Goal: Information Seeking & Learning: Learn about a topic

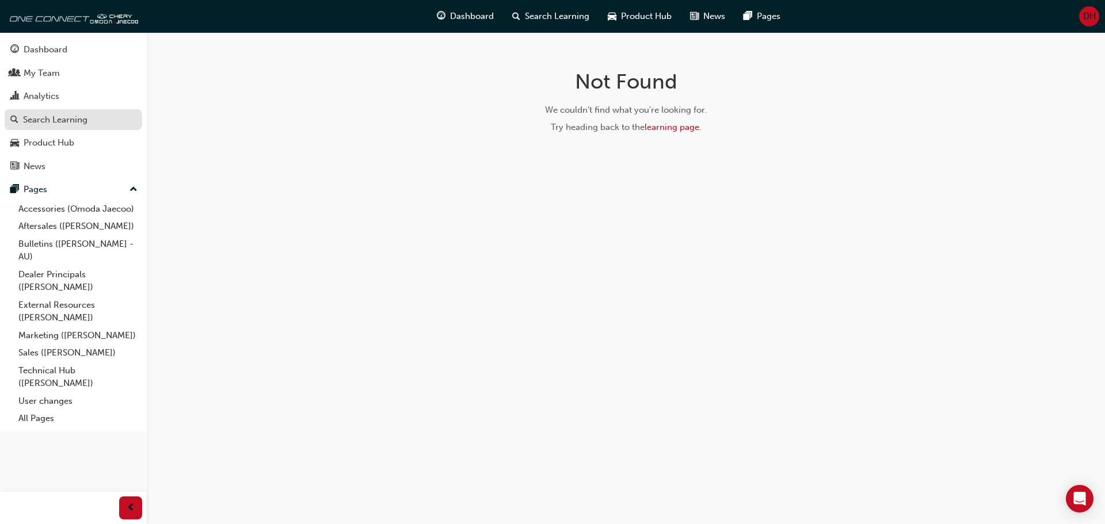
click at [56, 114] on div "Search Learning" at bounding box center [55, 119] width 64 height 13
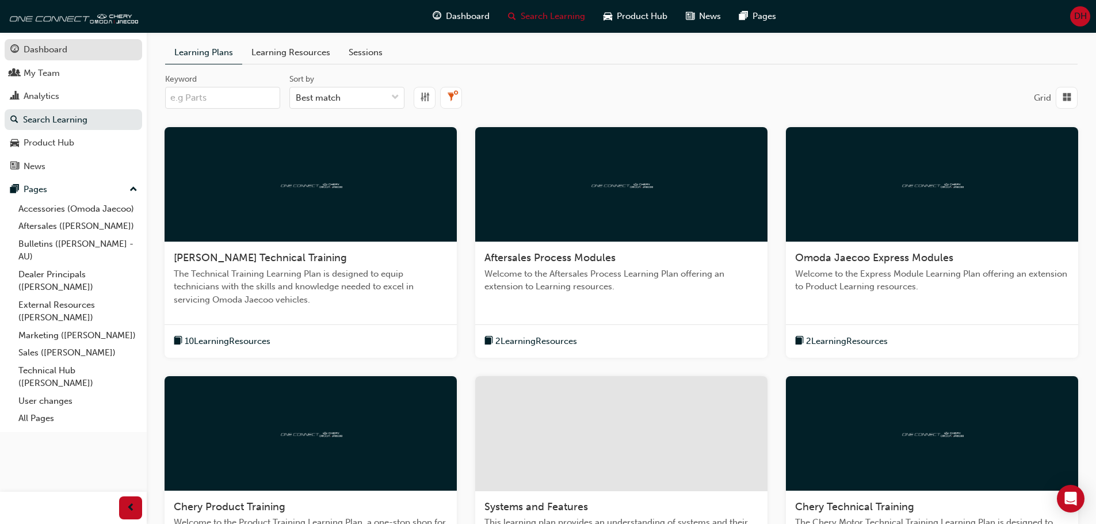
click at [44, 49] on div "Dashboard" at bounding box center [46, 49] width 44 height 13
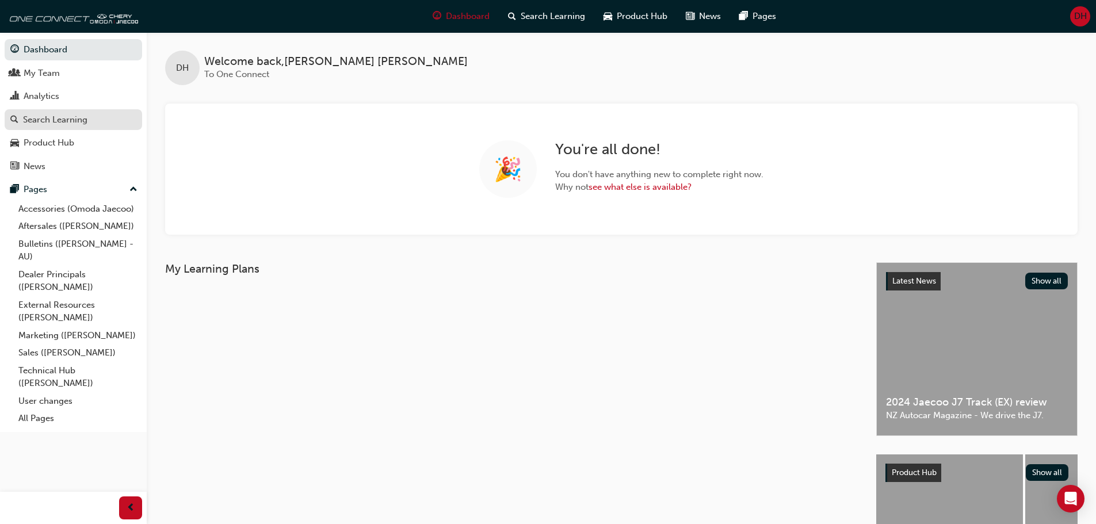
click at [73, 119] on div "Search Learning" at bounding box center [55, 119] width 64 height 13
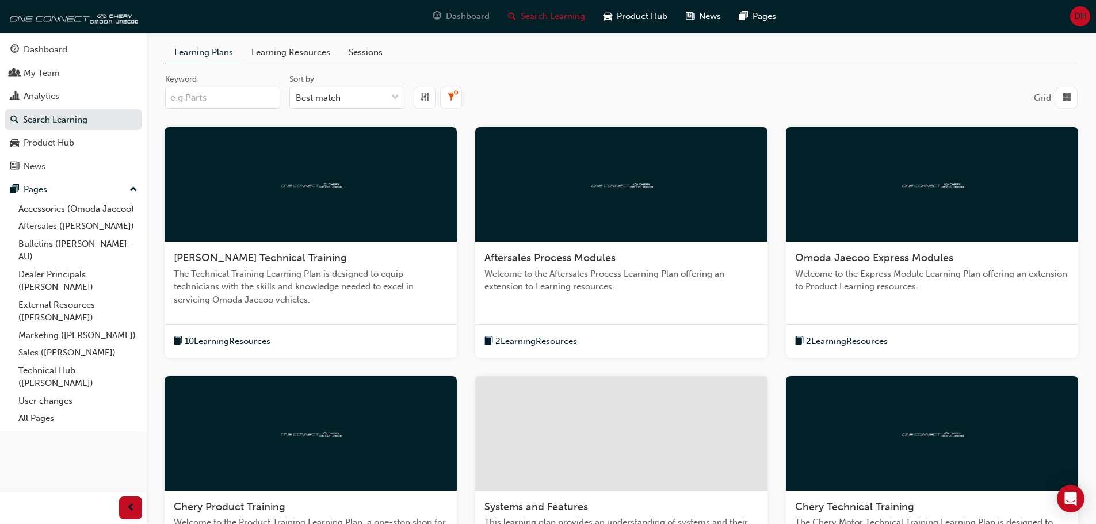
click at [469, 13] on span "Dashboard" at bounding box center [468, 16] width 44 height 13
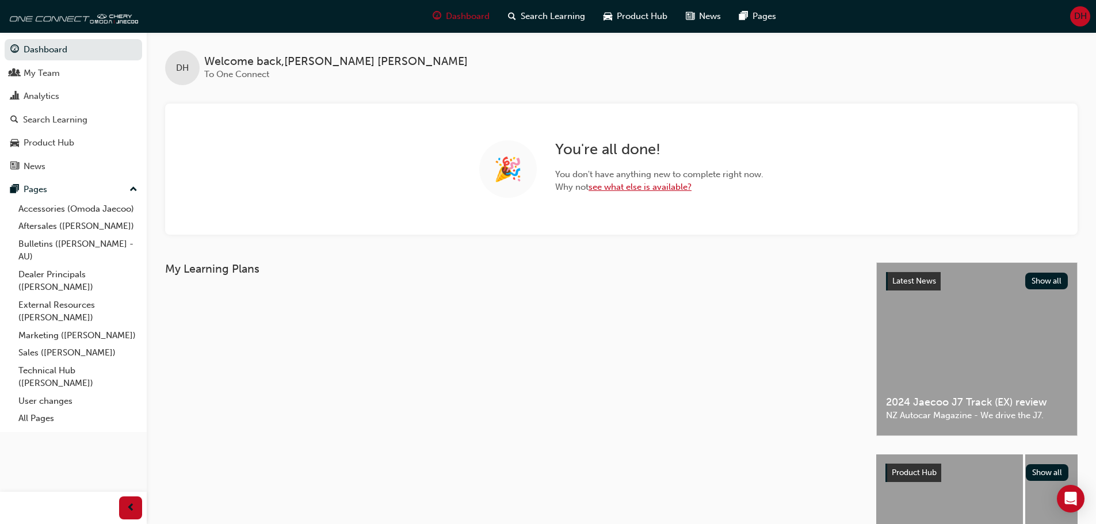
click at [635, 188] on link "see what else is available?" at bounding box center [640, 187] width 103 height 10
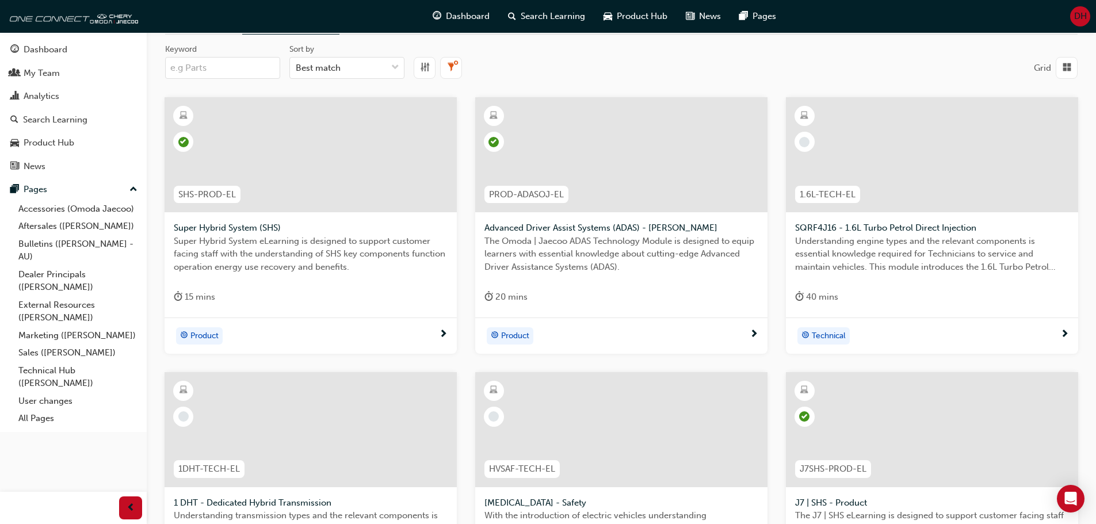
scroll to position [265, 0]
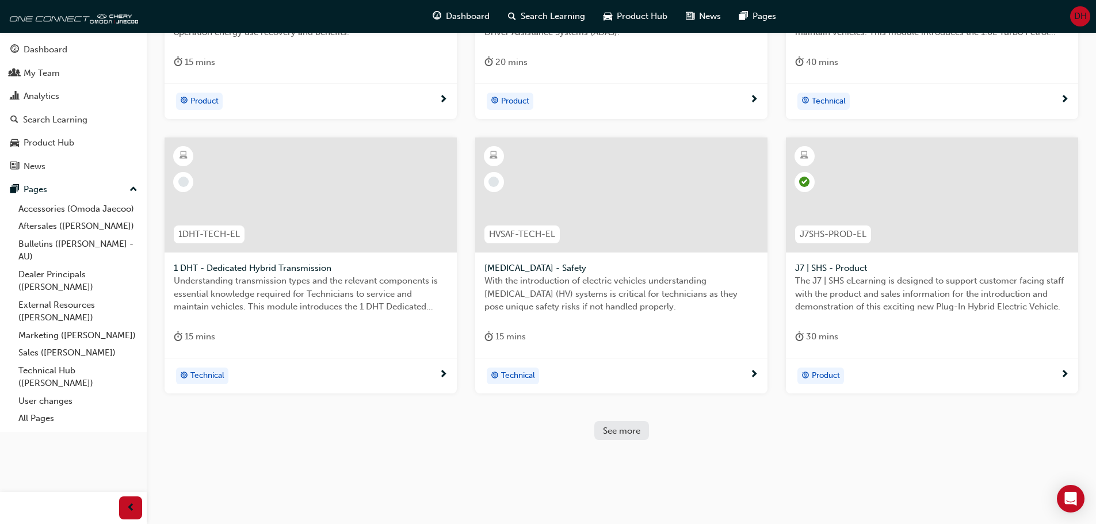
click at [634, 430] on div "See more" at bounding box center [621, 431] width 37 height 10
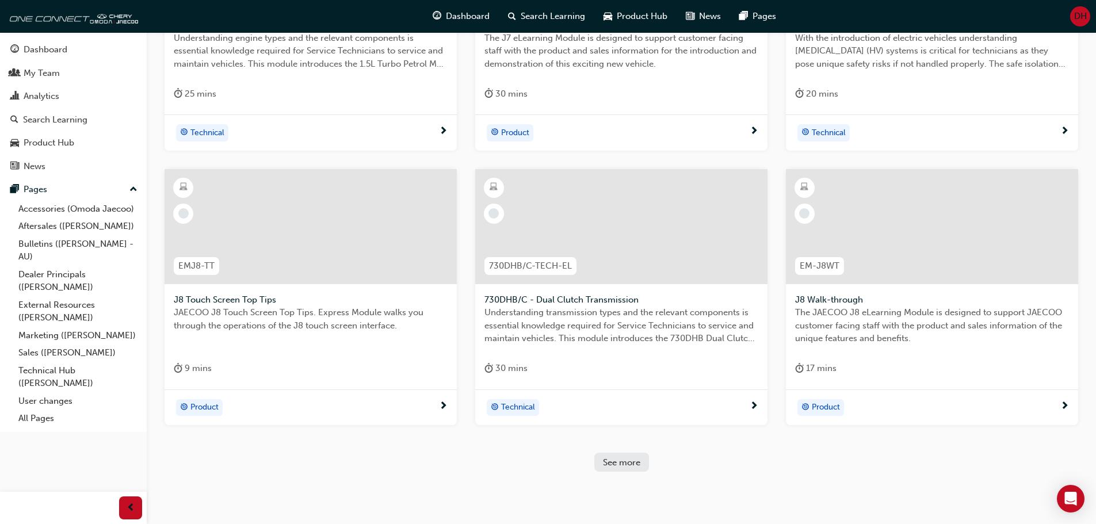
scroll to position [814, 0]
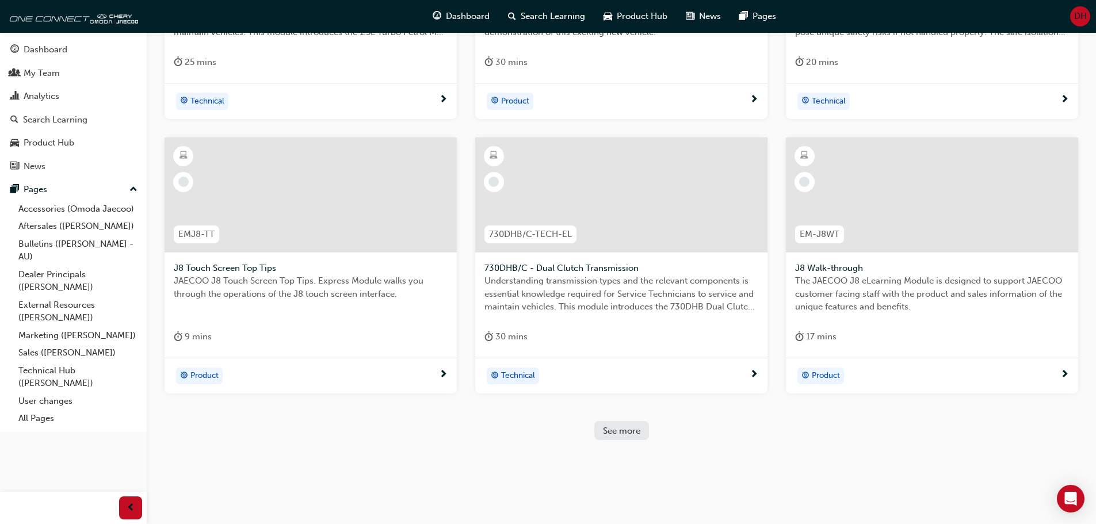
click at [622, 432] on div "See more" at bounding box center [621, 431] width 37 height 10
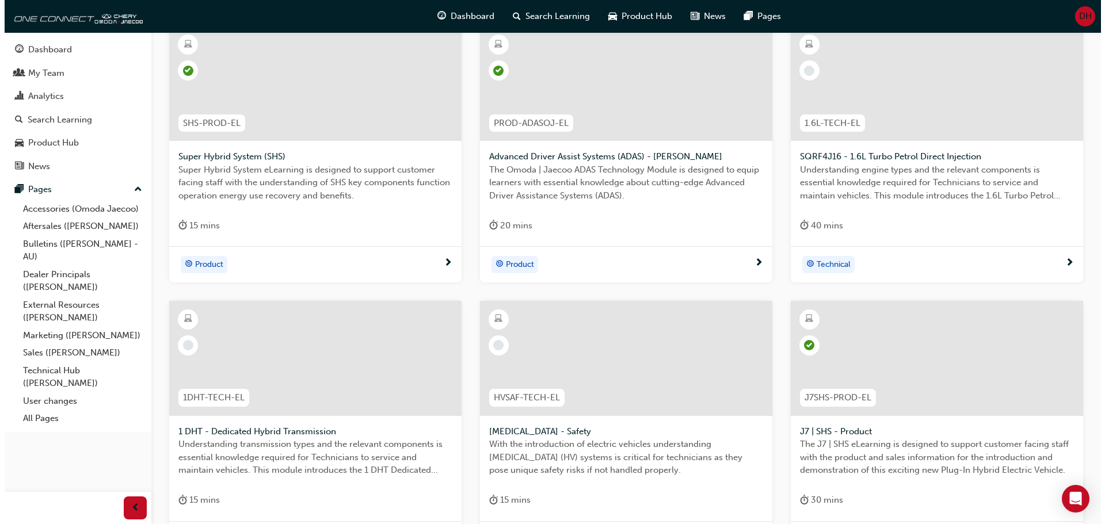
scroll to position [0, 0]
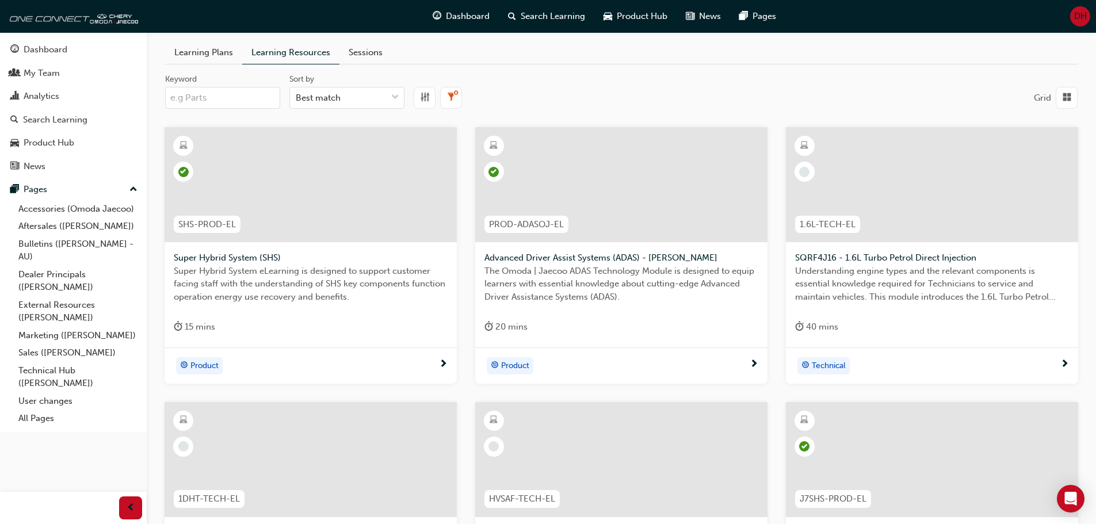
click at [368, 52] on link "Sessions" at bounding box center [365, 52] width 52 height 22
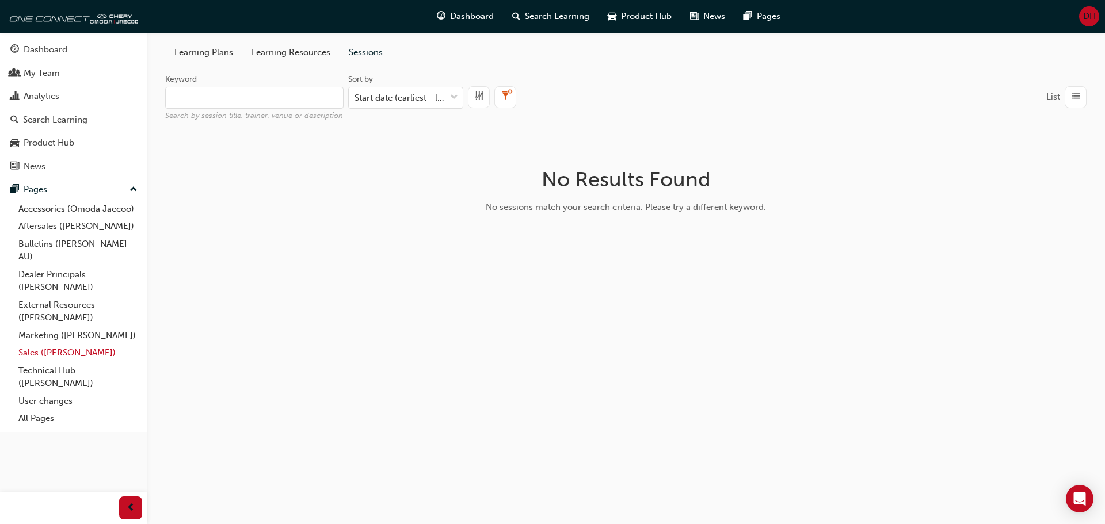
click at [69, 353] on link "Sales ([PERSON_NAME])" at bounding box center [78, 353] width 128 height 18
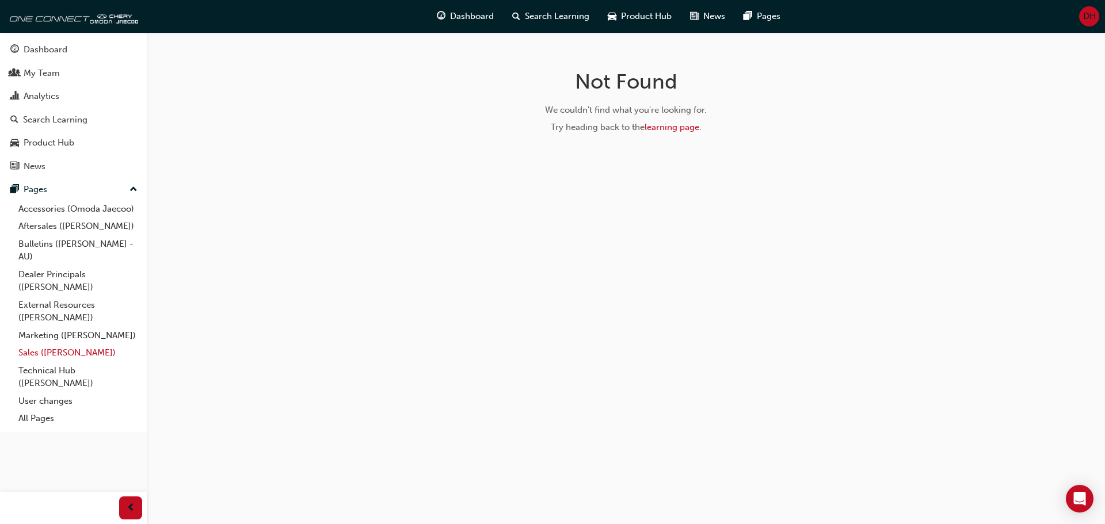
click at [53, 351] on link "Sales ([PERSON_NAME])" at bounding box center [78, 353] width 128 height 18
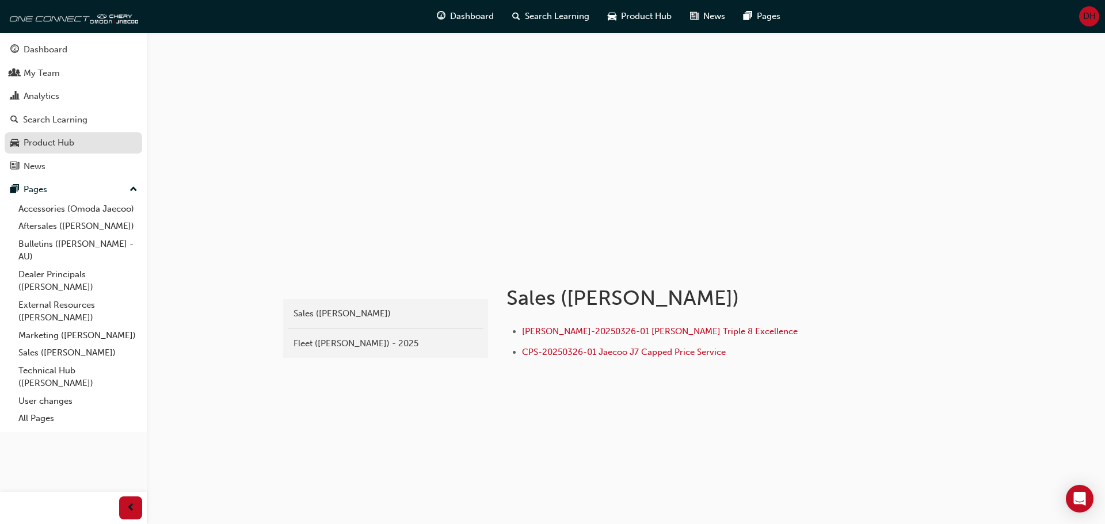
click at [74, 142] on div "Product Hub" at bounding box center [49, 142] width 51 height 13
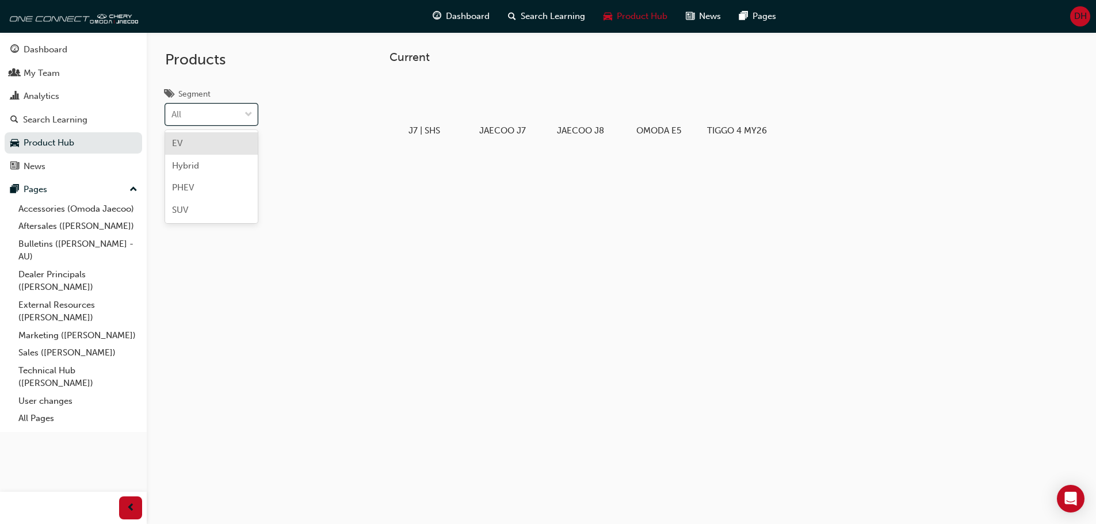
click at [249, 112] on span "down-icon" at bounding box center [249, 115] width 8 height 15
click at [173, 112] on input "Segment option EV focused, 1 of 4. 4 results available. Use Up and Down to choo…" at bounding box center [171, 114] width 1 height 10
click at [349, 188] on div "Current J7 | SHS JAECOO J7 JAECOO J8 OMODA E5 TIGGO 4 MY26" at bounding box center [621, 294] width 949 height 524
click at [465, 14] on span "Dashboard" at bounding box center [468, 16] width 44 height 13
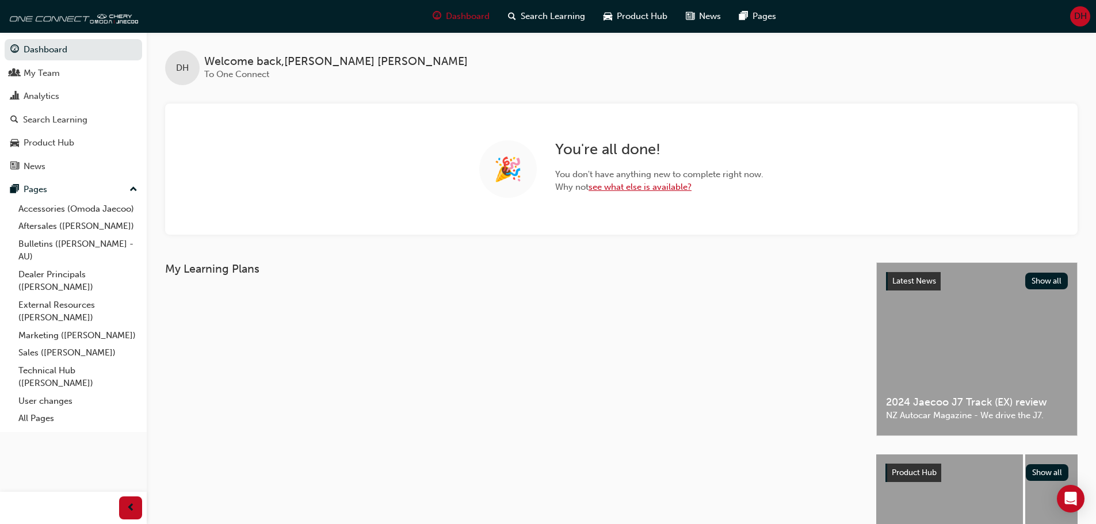
click at [639, 185] on link "see what else is available?" at bounding box center [640, 187] width 103 height 10
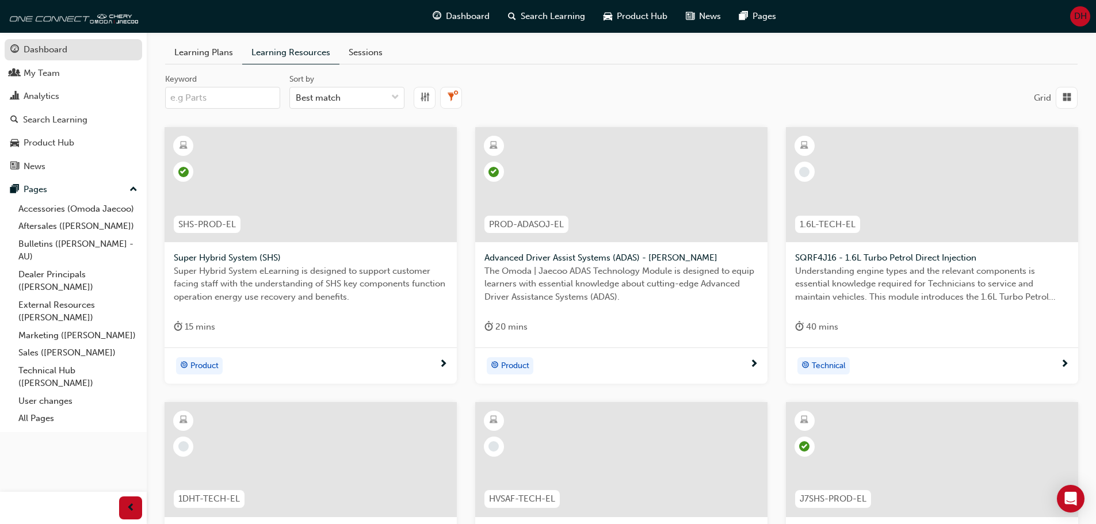
click at [55, 49] on div "Dashboard" at bounding box center [46, 49] width 44 height 13
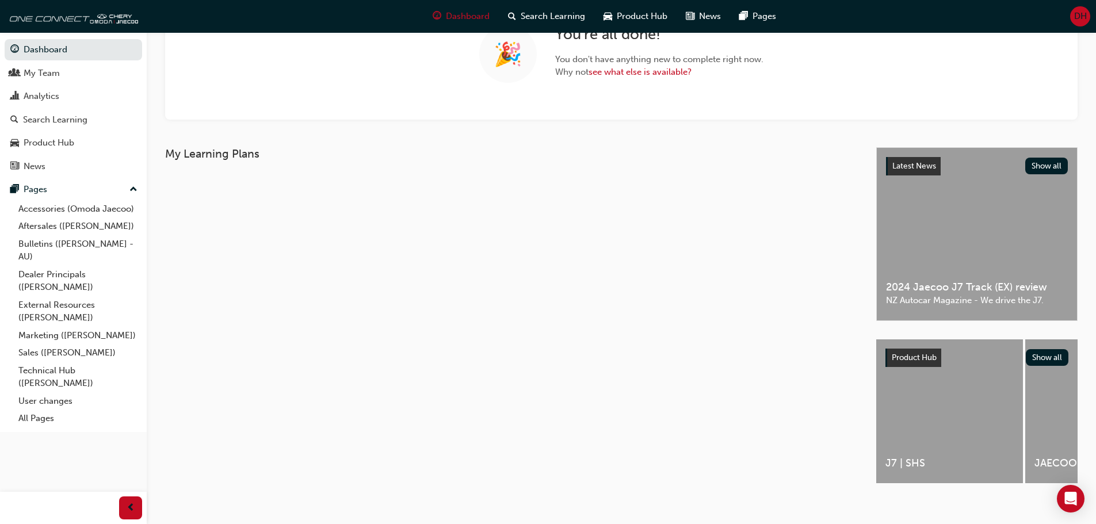
scroll to position [128, 0]
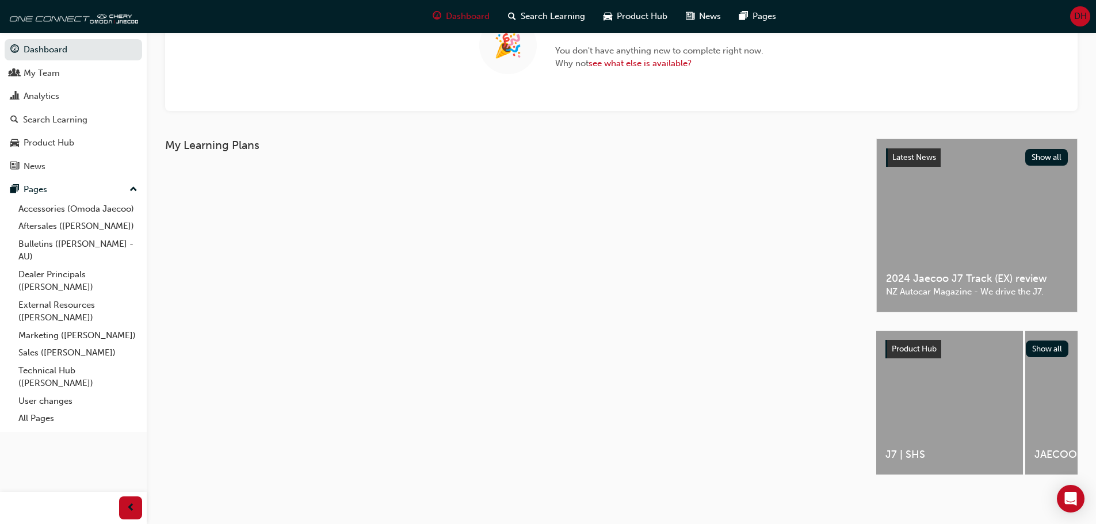
click at [923, 345] on span "Product Hub" at bounding box center [914, 349] width 45 height 10
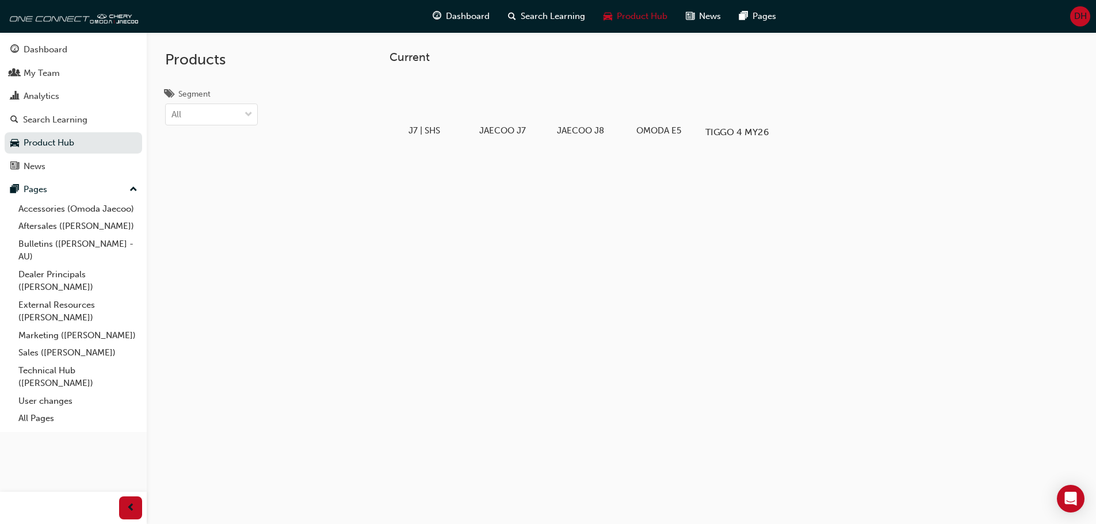
click at [737, 102] on div at bounding box center [737, 99] width 64 height 46
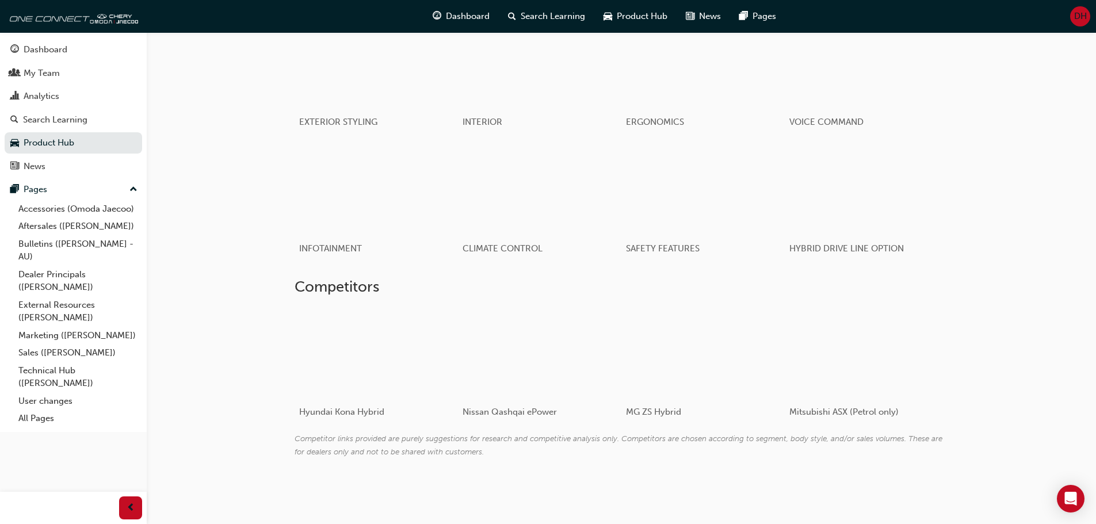
scroll to position [642, 0]
click at [344, 246] on span "INFOTAINMENT" at bounding box center [327, 250] width 67 height 11
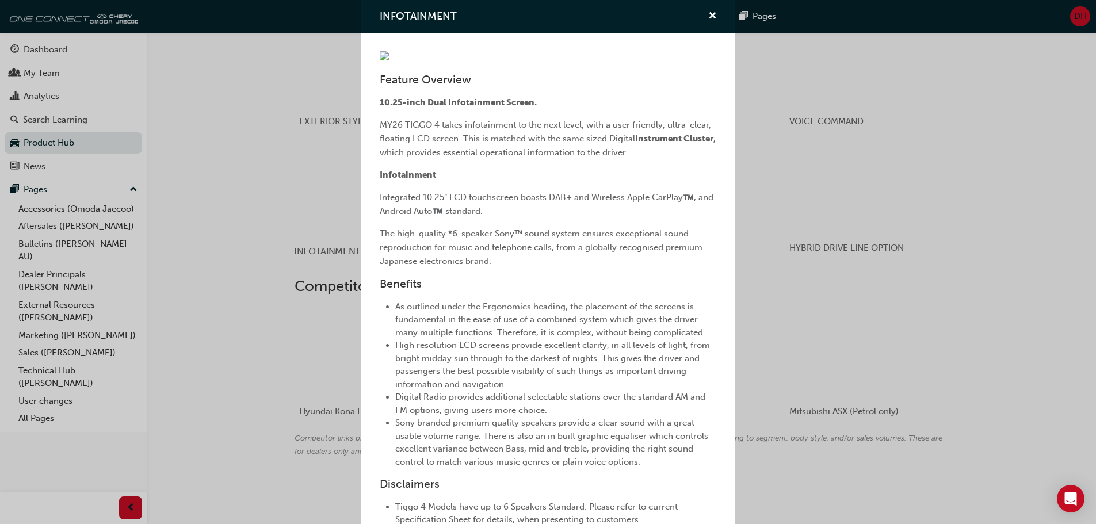
click at [315, 196] on div "INFOTAINMENT Feature Overview 10.25-inch Dual Infotainment Screen. MY26 TIGGO 4…" at bounding box center [548, 262] width 1096 height 524
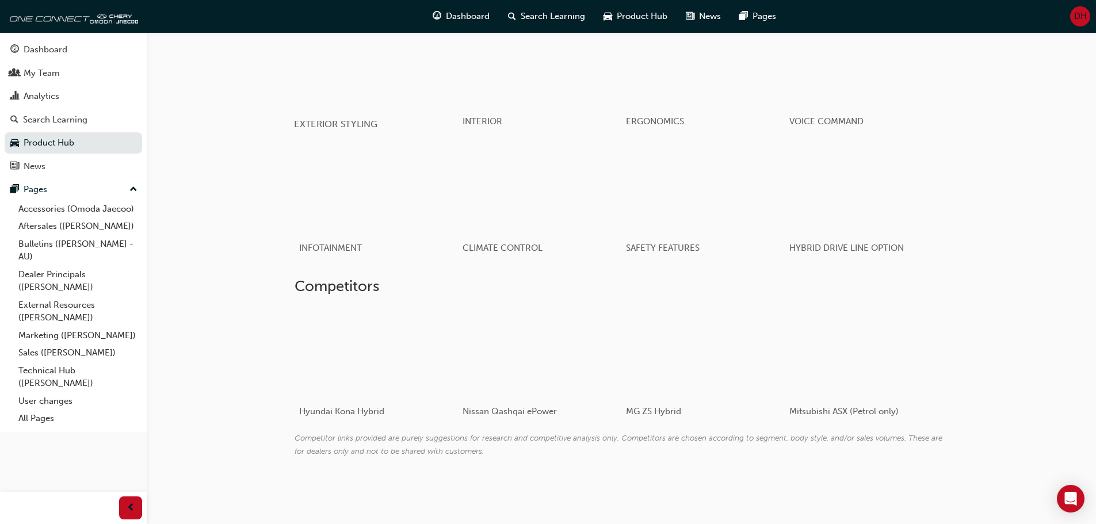
click at [336, 120] on span "EXTERIOR STYLING" at bounding box center [335, 124] width 83 height 11
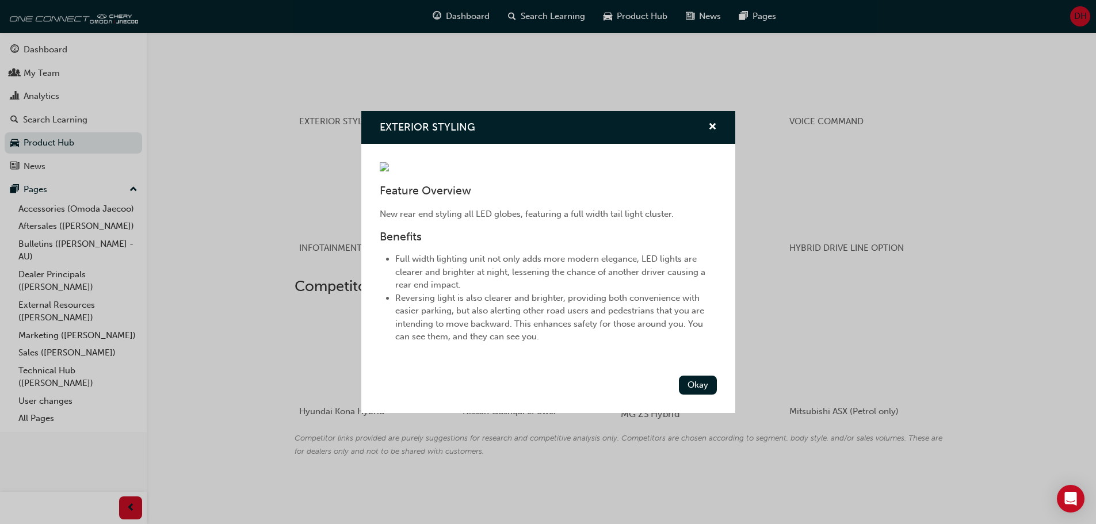
click at [700, 384] on button "Okay" at bounding box center [698, 385] width 38 height 19
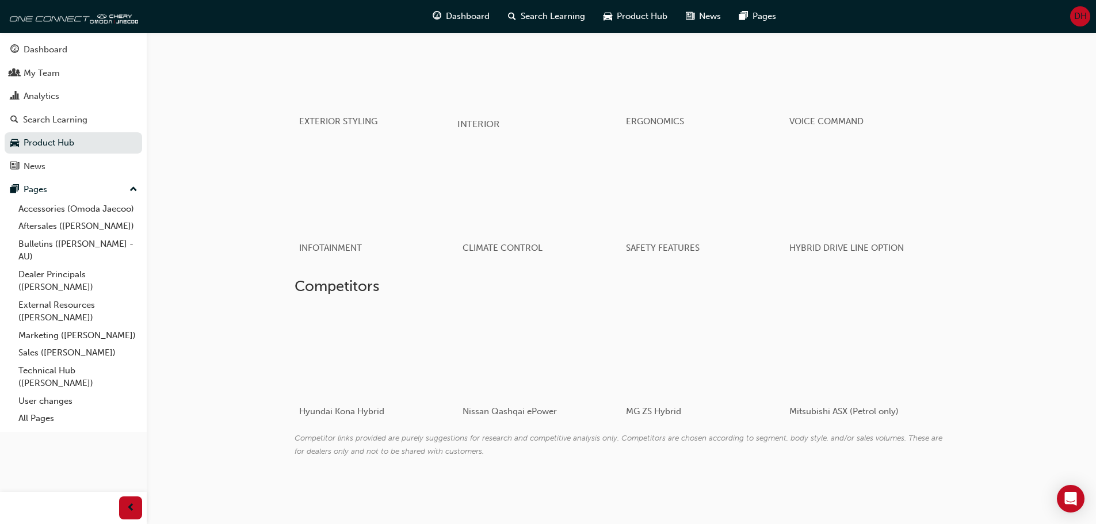
click at [483, 119] on span "INTERIOR" at bounding box center [478, 124] width 42 height 11
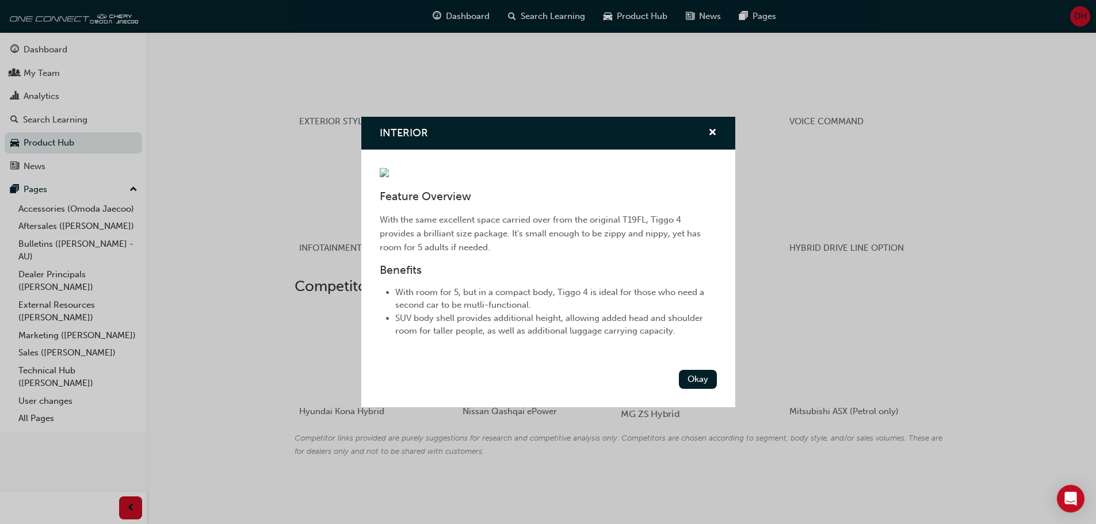
click at [701, 375] on button "Okay" at bounding box center [698, 379] width 38 height 19
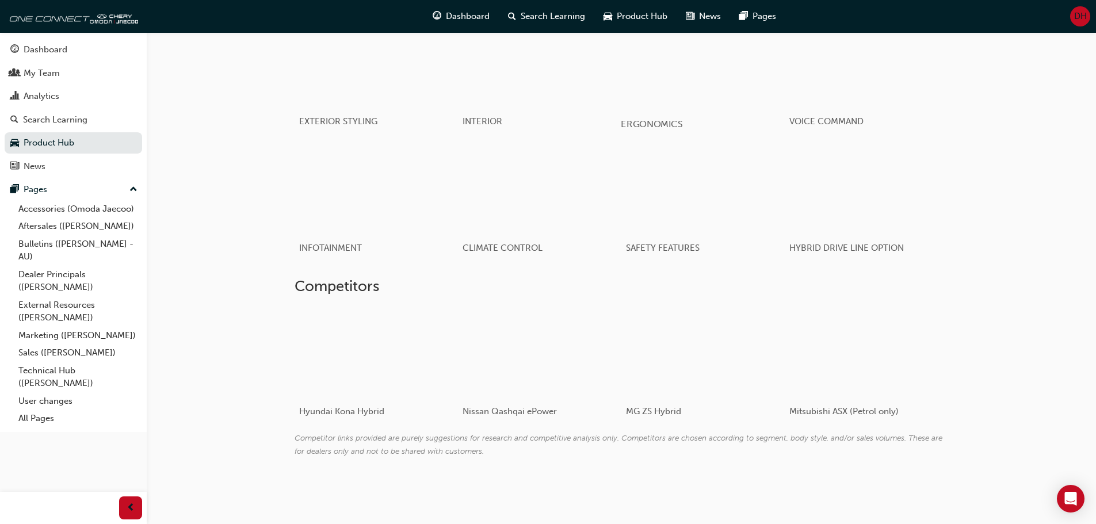
click at [656, 121] on span "ERGONOMICS" at bounding box center [652, 124] width 62 height 11
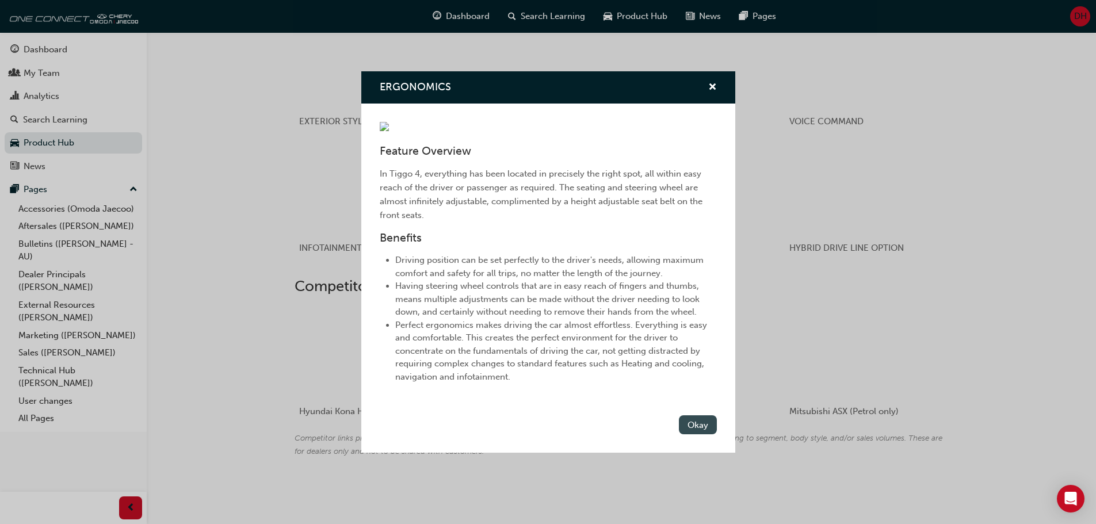
click at [693, 426] on button "Okay" at bounding box center [698, 424] width 38 height 19
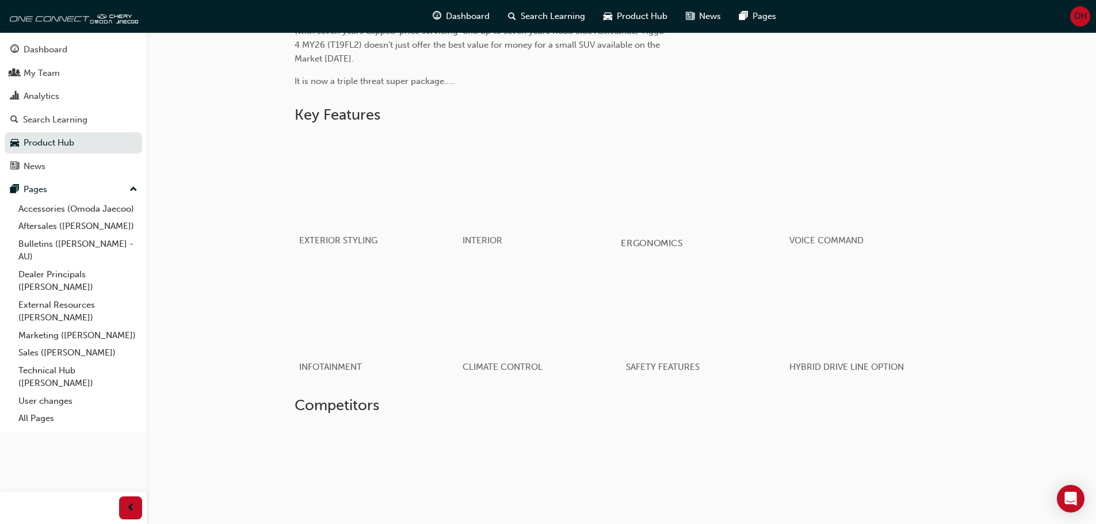
scroll to position [354, 0]
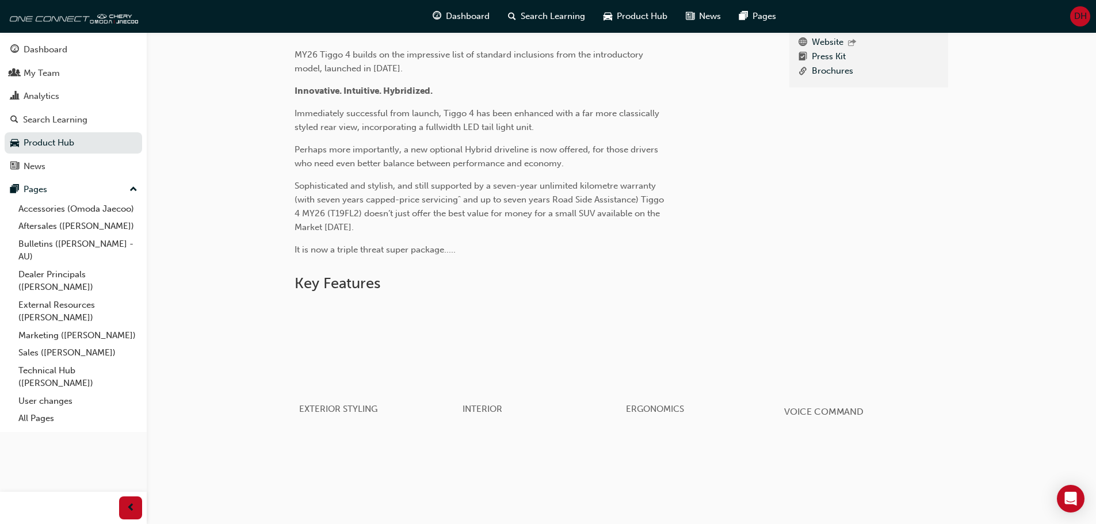
click at [823, 408] on span "VOICE COMMAND" at bounding box center [823, 411] width 79 height 11
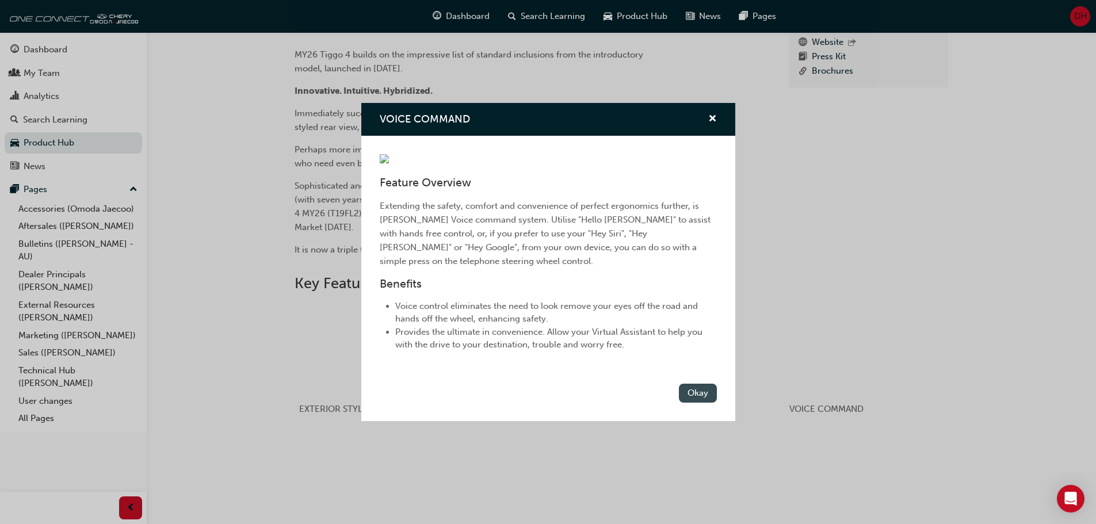
click at [704, 392] on button "Okay" at bounding box center [698, 393] width 38 height 19
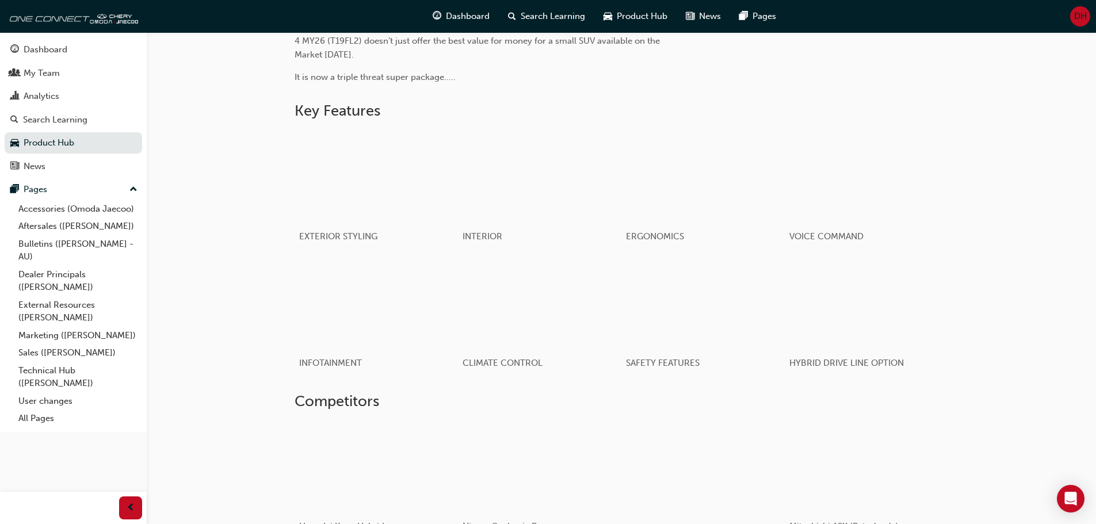
scroll to position [642, 0]
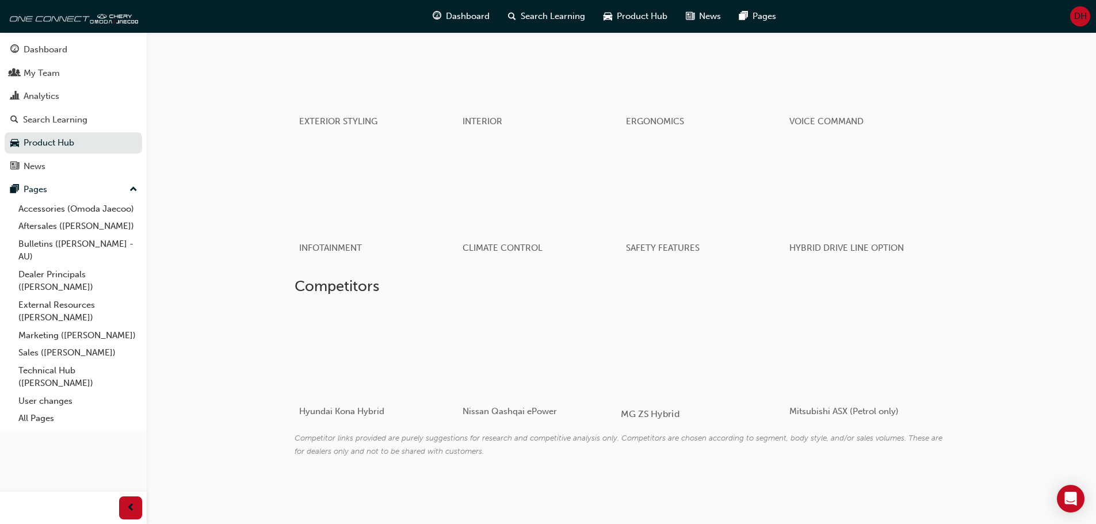
click at [657, 415] on span "MG ZS Hybrid" at bounding box center [650, 413] width 59 height 11
